Goal: Task Accomplishment & Management: Manage account settings

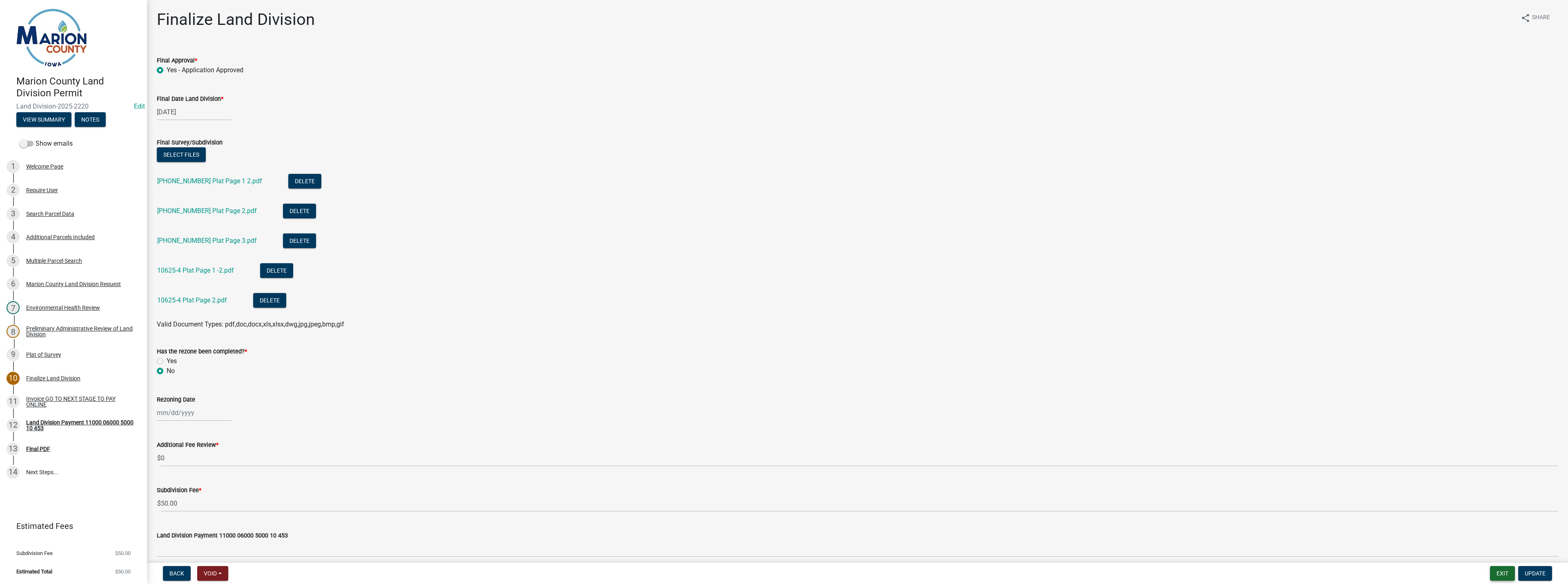
click at [1501, 569] on button "Exit" at bounding box center [1502, 573] width 25 height 15
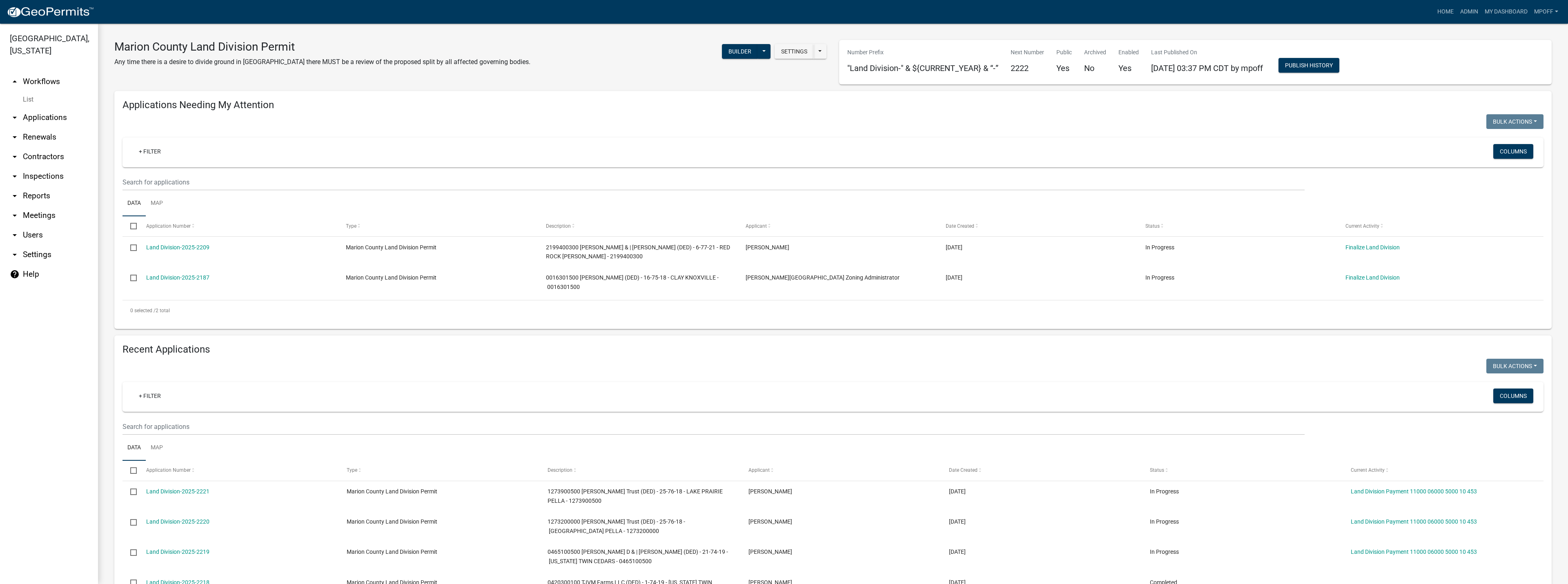
click at [30, 91] on link "List" at bounding box center [49, 99] width 98 height 16
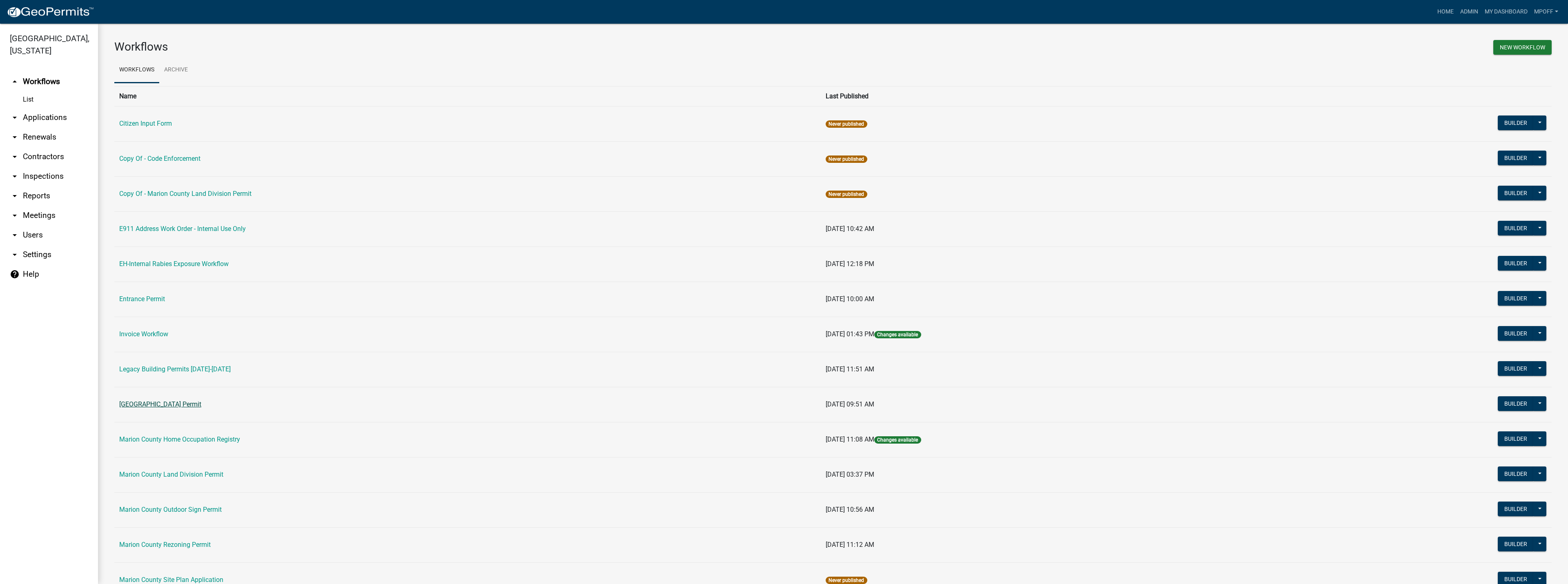
click at [163, 401] on link "[GEOGRAPHIC_DATA] Permit" at bounding box center [160, 404] width 82 height 8
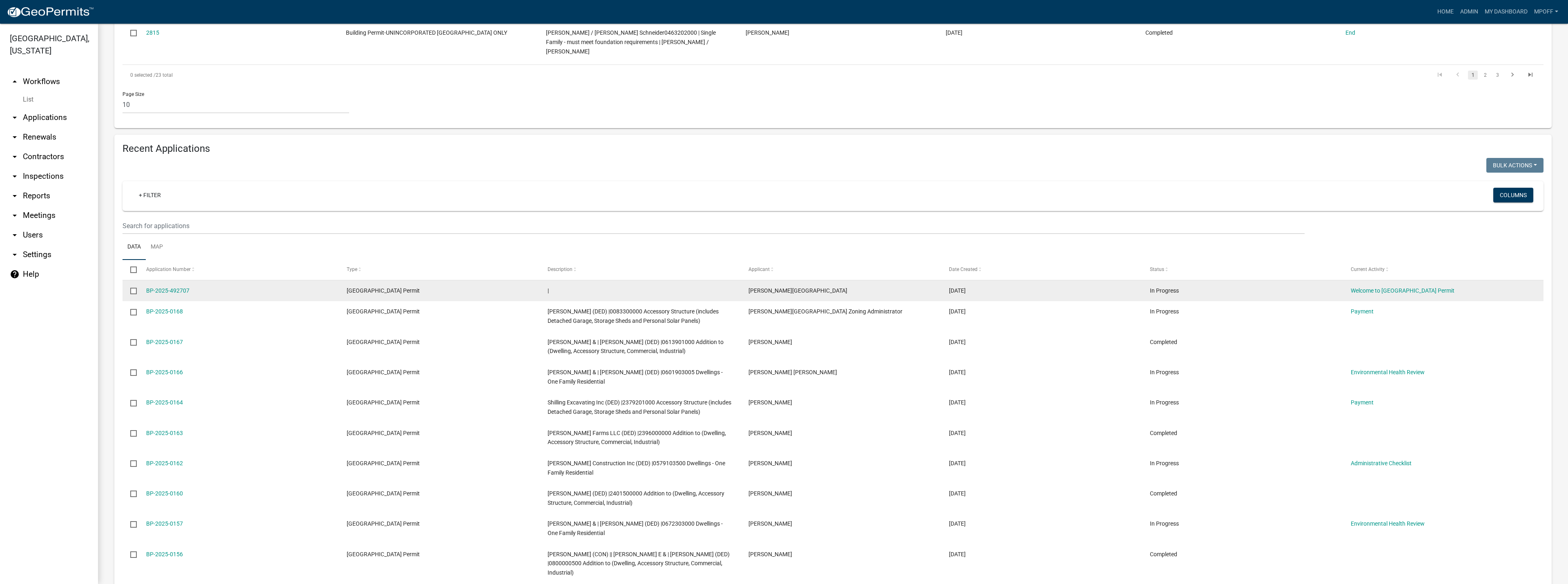
scroll to position [530, 0]
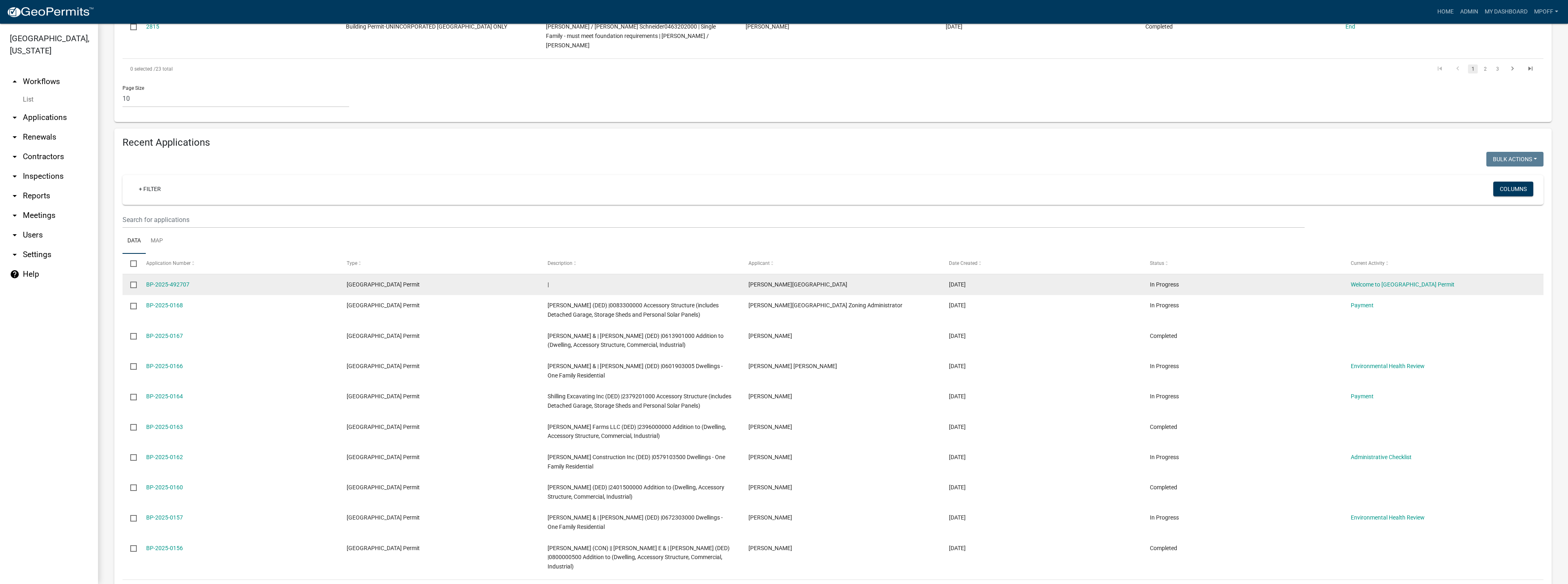
click at [133, 282] on input "checkbox" at bounding box center [133, 284] width 5 height 5
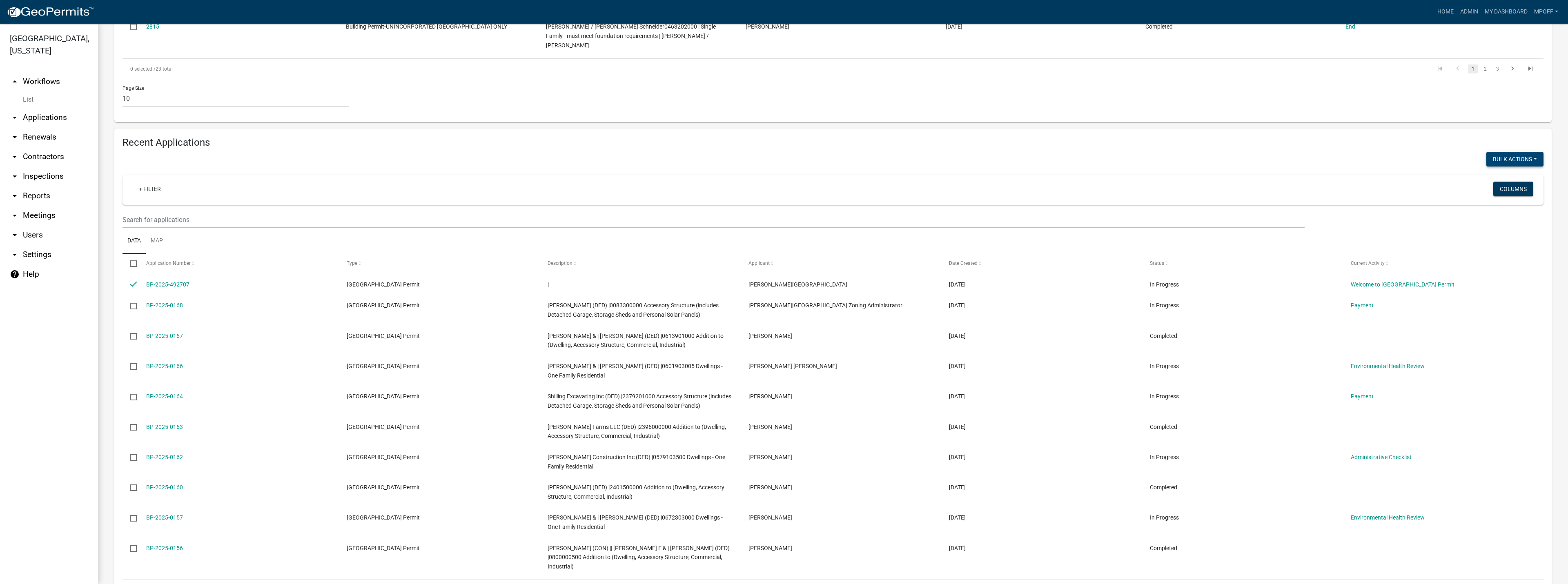
click at [1529, 152] on button "Bulk Actions" at bounding box center [1515, 159] width 57 height 15
click at [1483, 172] on button "Void" at bounding box center [1510, 180] width 65 height 19
checkbox input "false"
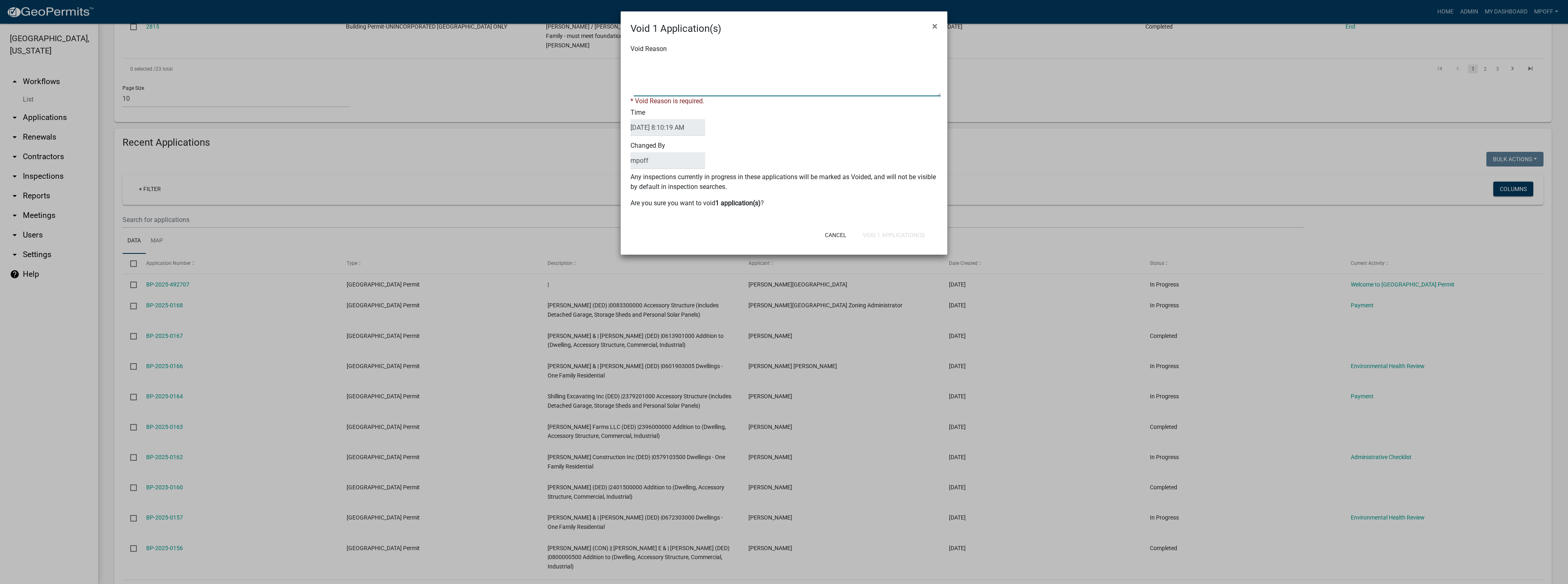
click at [699, 70] on textarea "Void Reason" at bounding box center [787, 75] width 307 height 41
type textarea "City of [PERSON_NAME]"
click at [889, 234] on div "Cancel Void 1 Application(s)" at bounding box center [837, 235] width 201 height 21
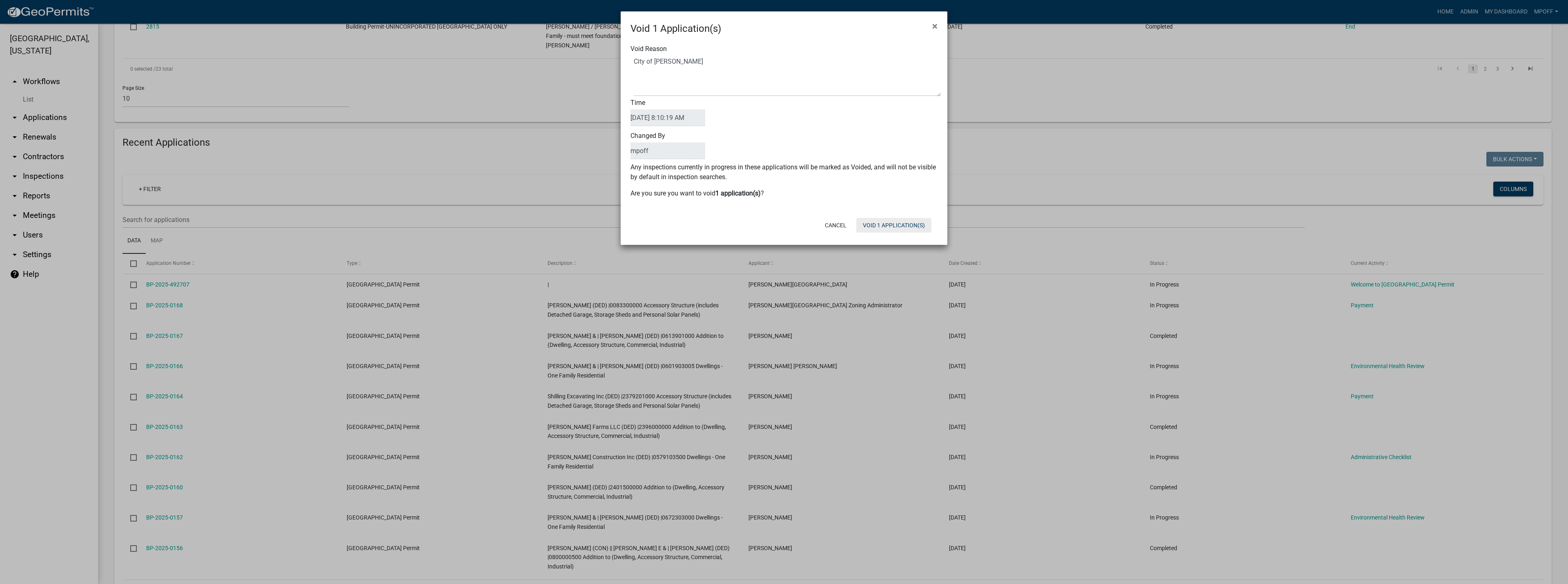
click at [891, 225] on button "Void 1 Application(s)" at bounding box center [894, 225] width 75 height 15
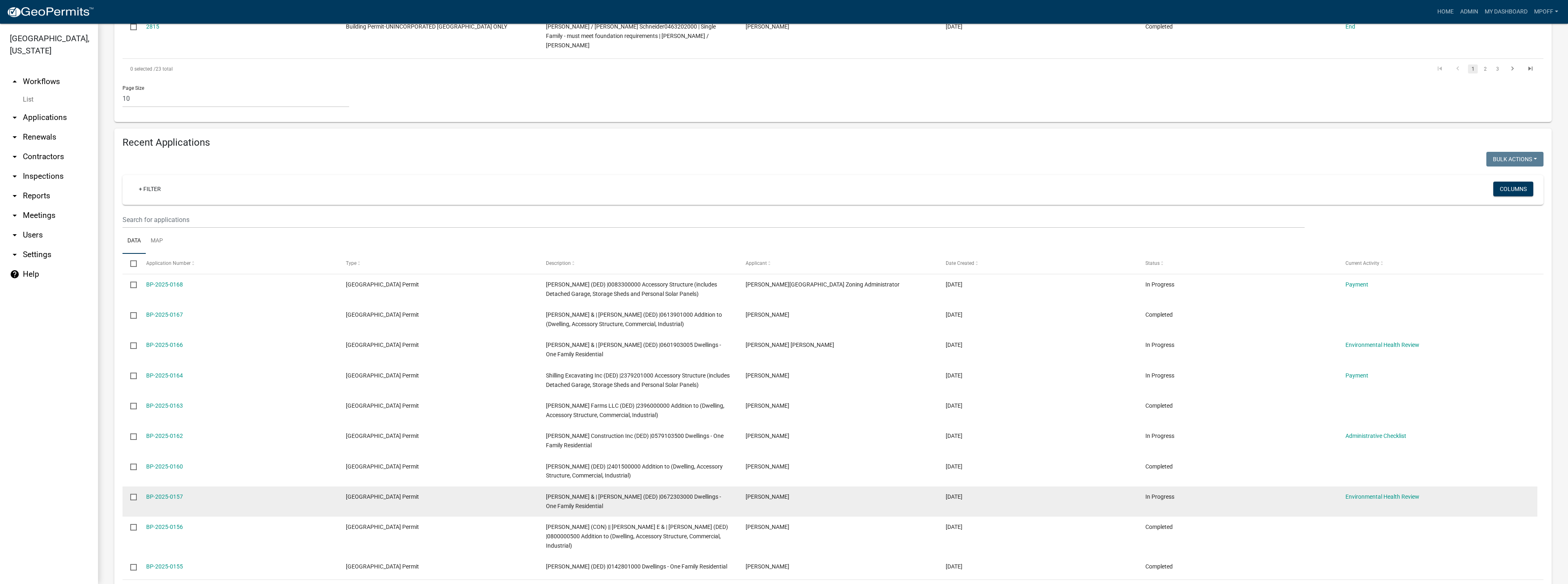
scroll to position [606, 0]
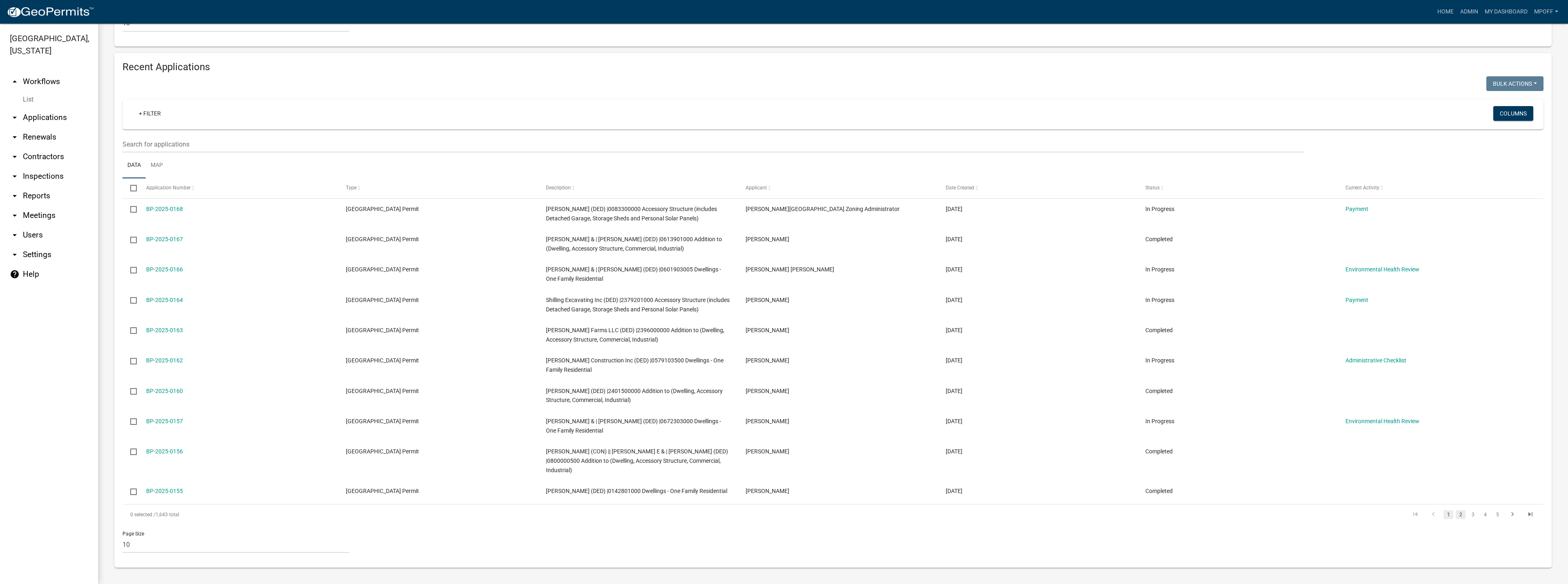
click at [1456, 517] on link "2" at bounding box center [1461, 515] width 10 height 9
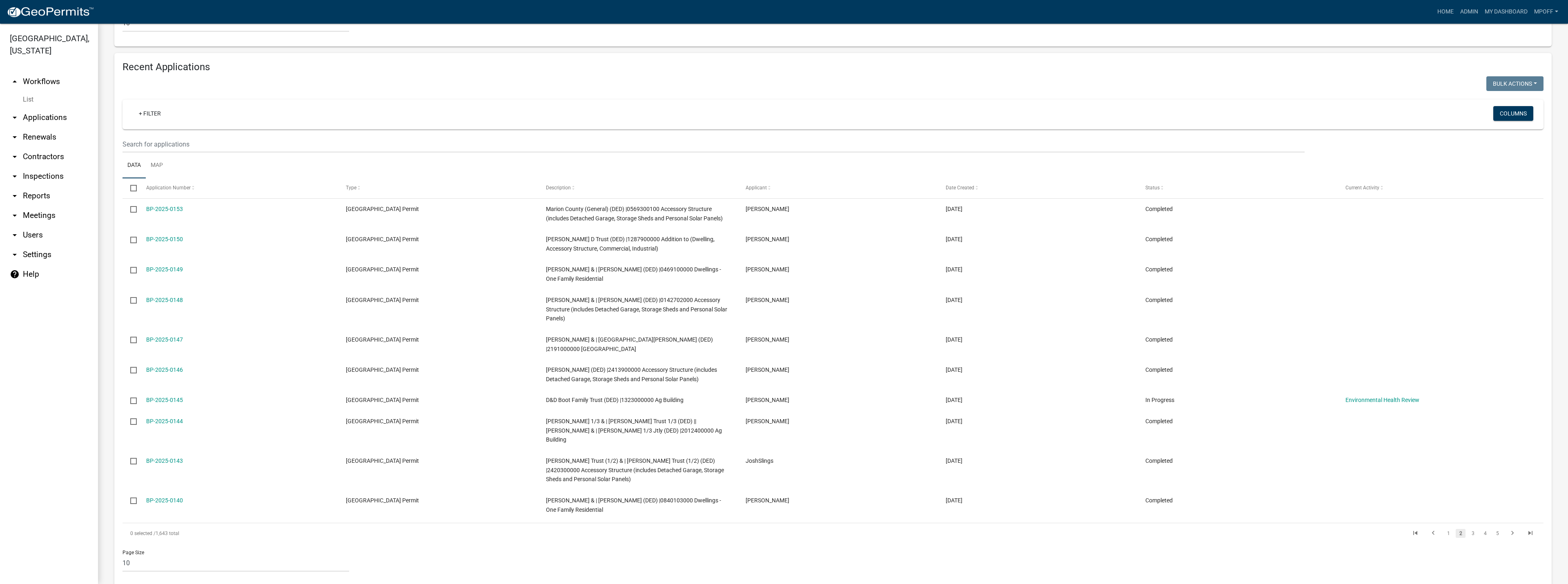
scroll to position [597, 0]
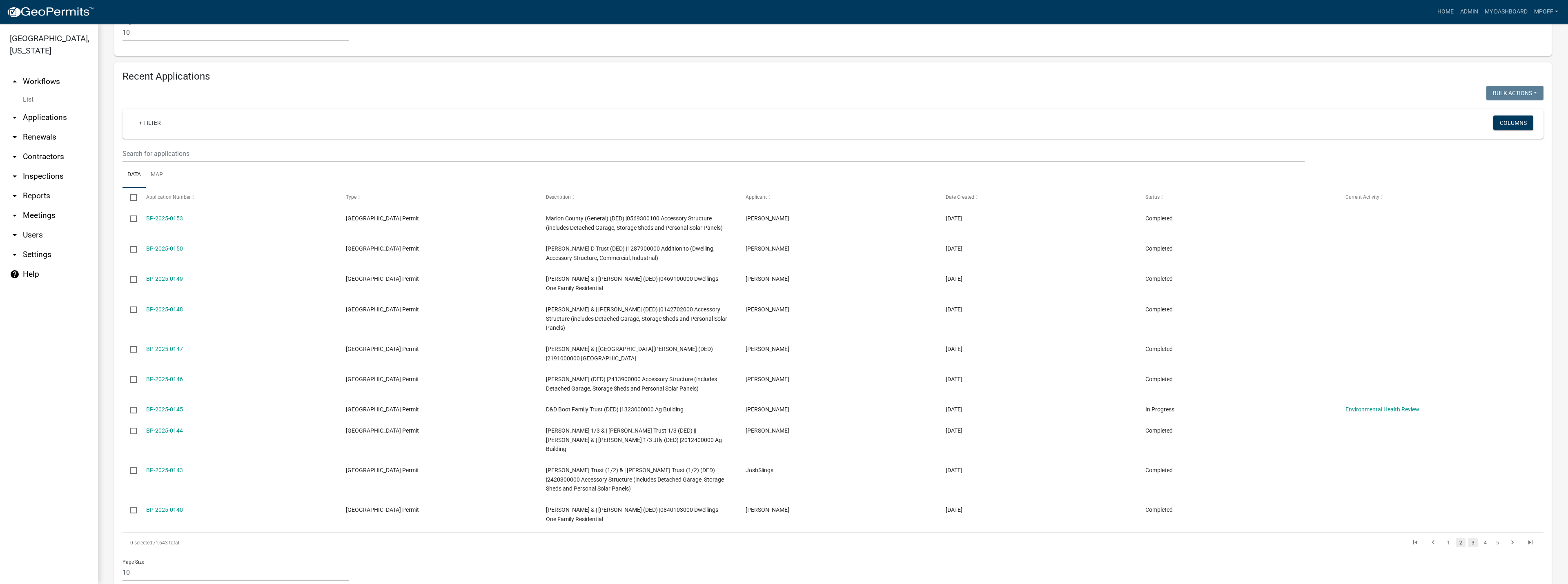
click at [1468, 538] on link "3" at bounding box center [1473, 543] width 10 height 9
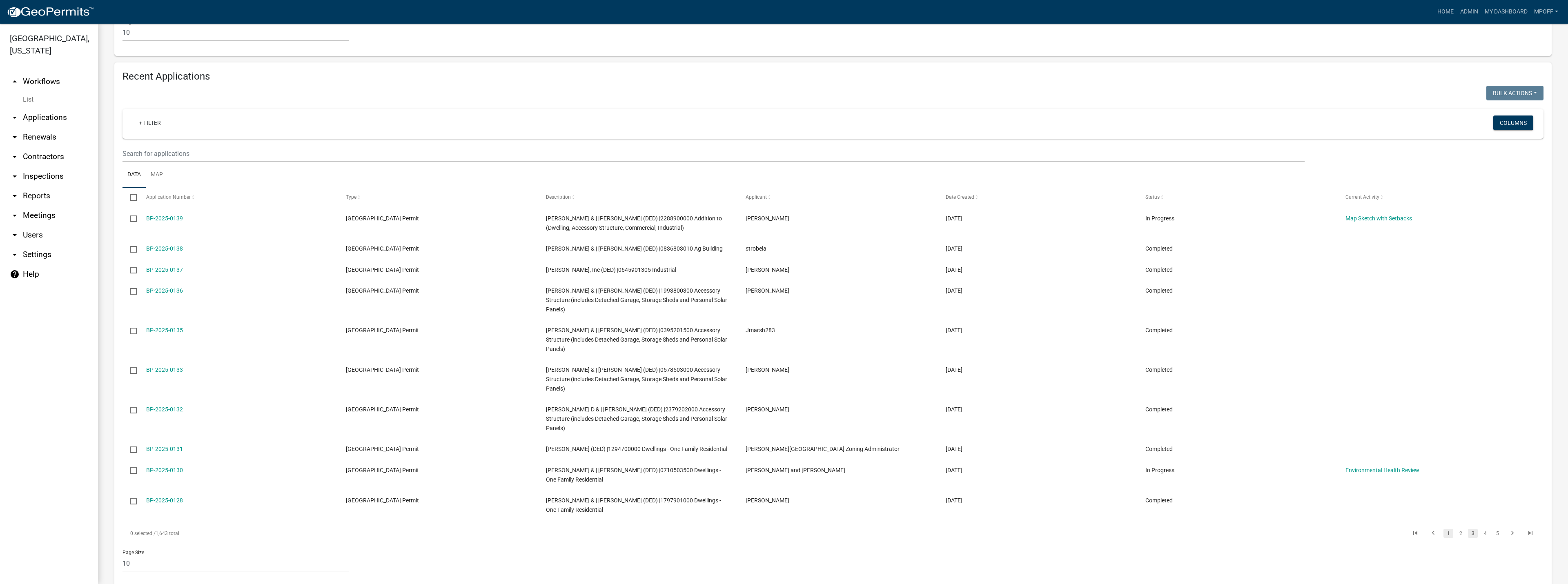
click at [1443, 529] on link "1" at bounding box center [1448, 533] width 10 height 9
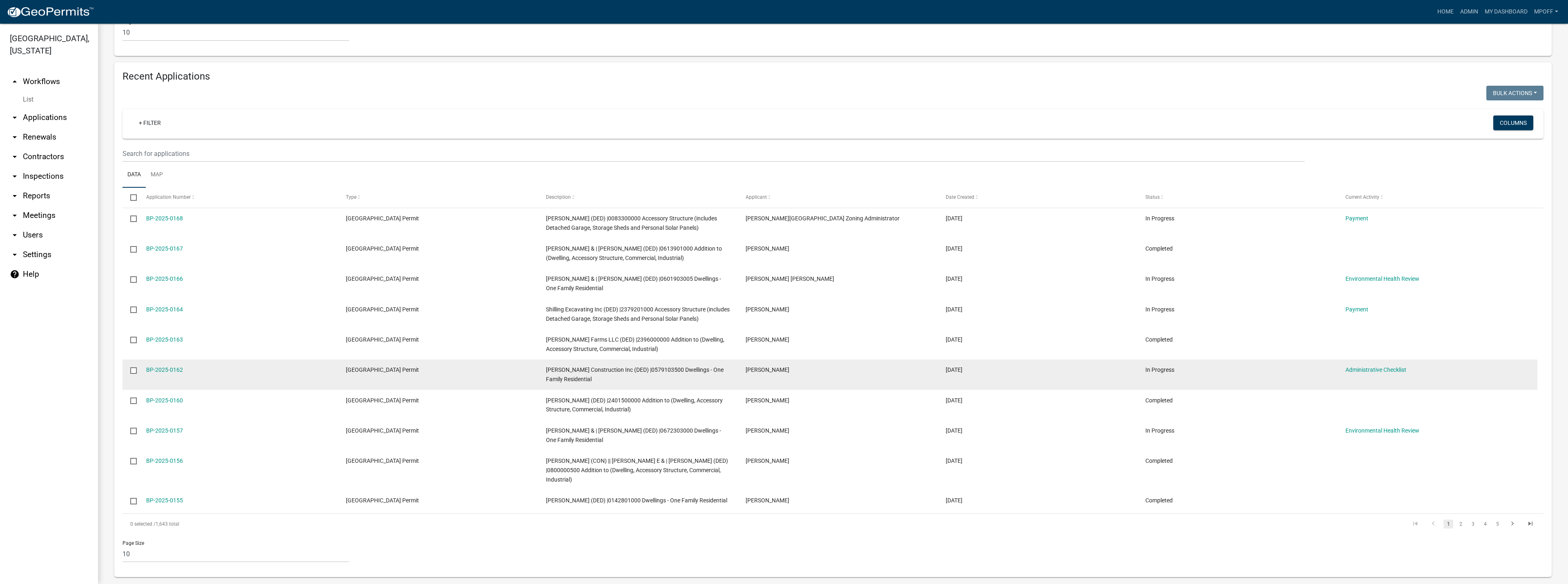
click at [377, 370] on span "[GEOGRAPHIC_DATA] Permit" at bounding box center [382, 369] width 73 height 7
click at [161, 369] on link "BP-2025-0162" at bounding box center [164, 369] width 37 height 7
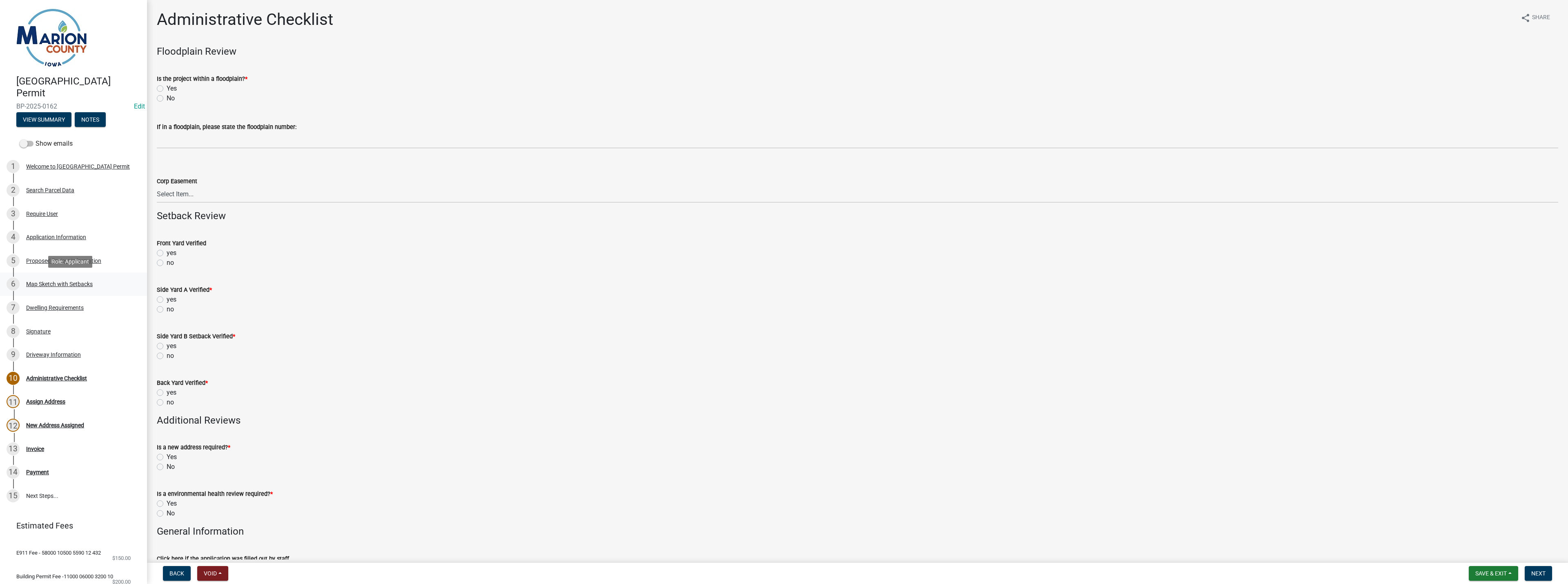
click at [46, 283] on div "Map Sketch with Setbacks" at bounding box center [59, 283] width 66 height 5
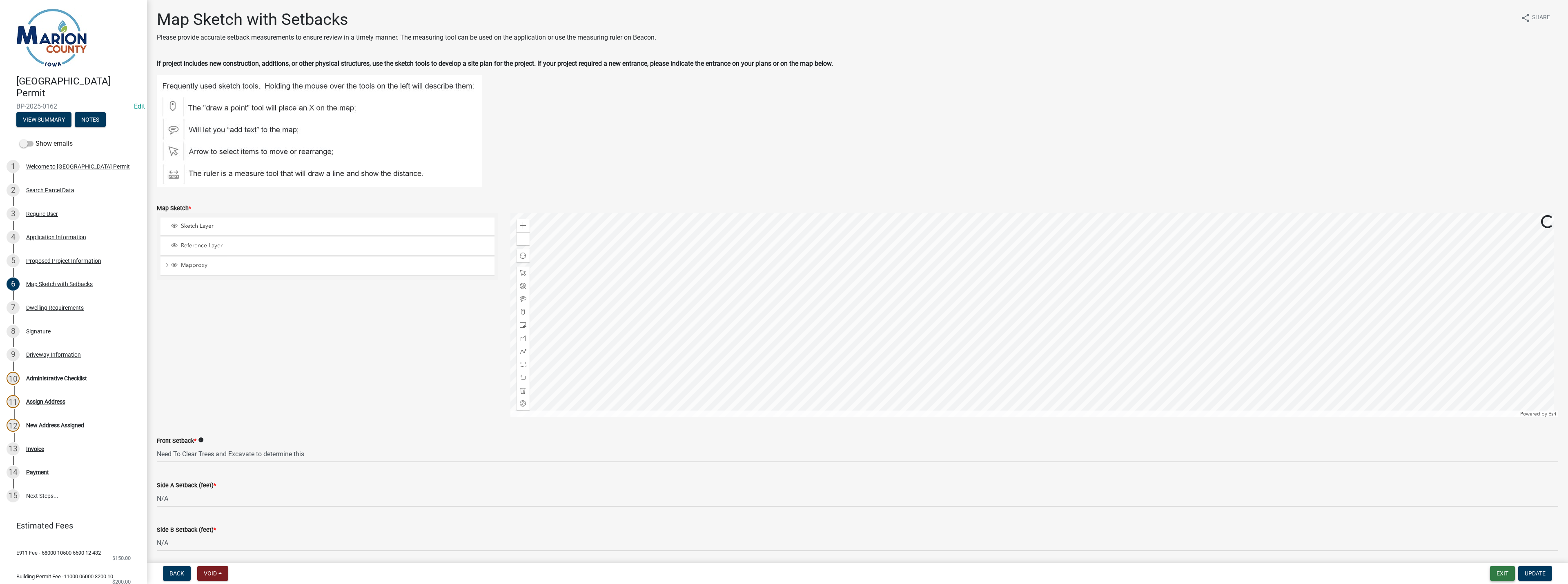
click at [1504, 576] on button "Exit" at bounding box center [1502, 573] width 25 height 15
